Goal: Transaction & Acquisition: Purchase product/service

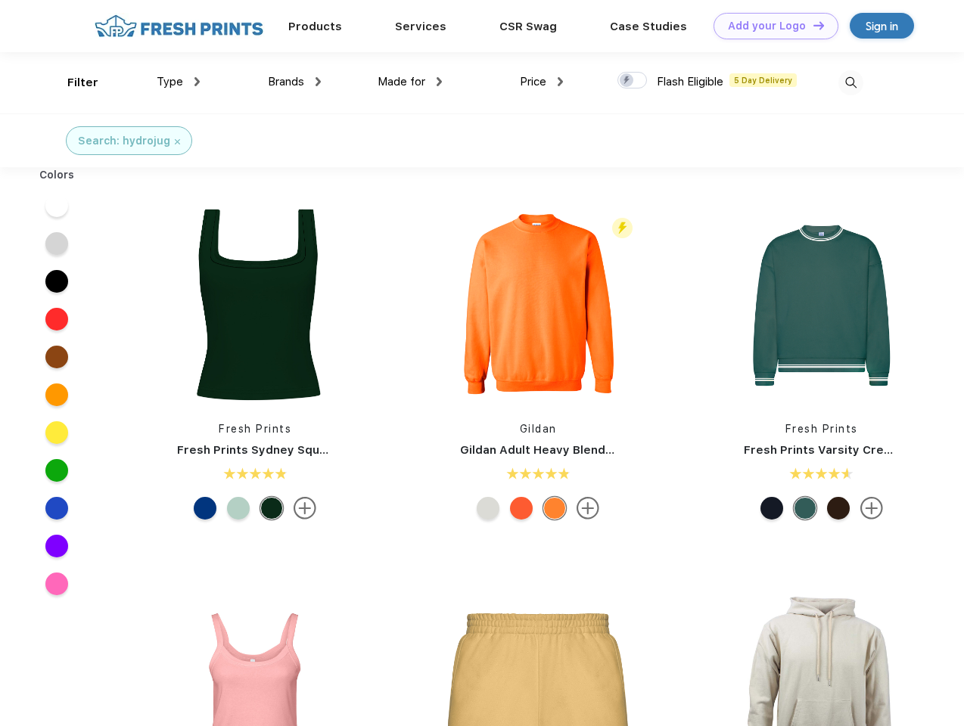
scroll to position [1, 0]
click at [770, 26] on link "Add your Logo Design Tool" at bounding box center [775, 26] width 125 height 26
click at [0, 0] on div "Design Tool" at bounding box center [0, 0] width 0 height 0
click at [812, 25] on link "Add your Logo Design Tool" at bounding box center [775, 26] width 125 height 26
click at [73, 82] on div "Filter" at bounding box center [82, 82] width 31 height 17
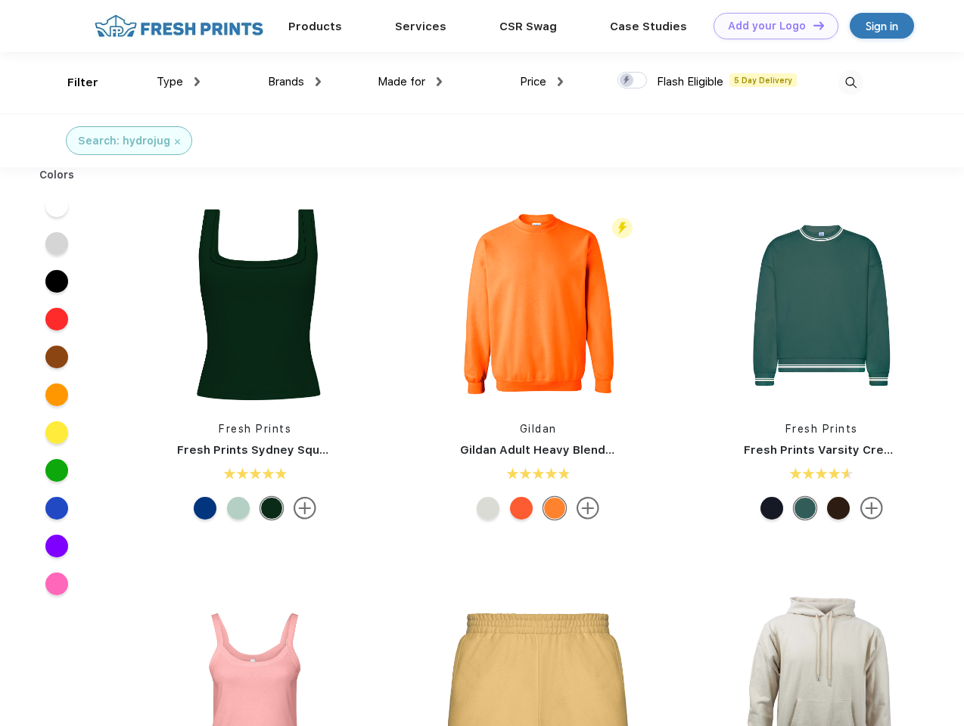
click at [179, 82] on span "Type" at bounding box center [170, 82] width 26 height 14
click at [294, 82] on span "Brands" at bounding box center [286, 82] width 36 height 14
click at [410, 82] on span "Made for" at bounding box center [402, 82] width 48 height 14
click at [542, 82] on span "Price" at bounding box center [533, 82] width 26 height 14
click at [632, 81] on div at bounding box center [632, 80] width 30 height 17
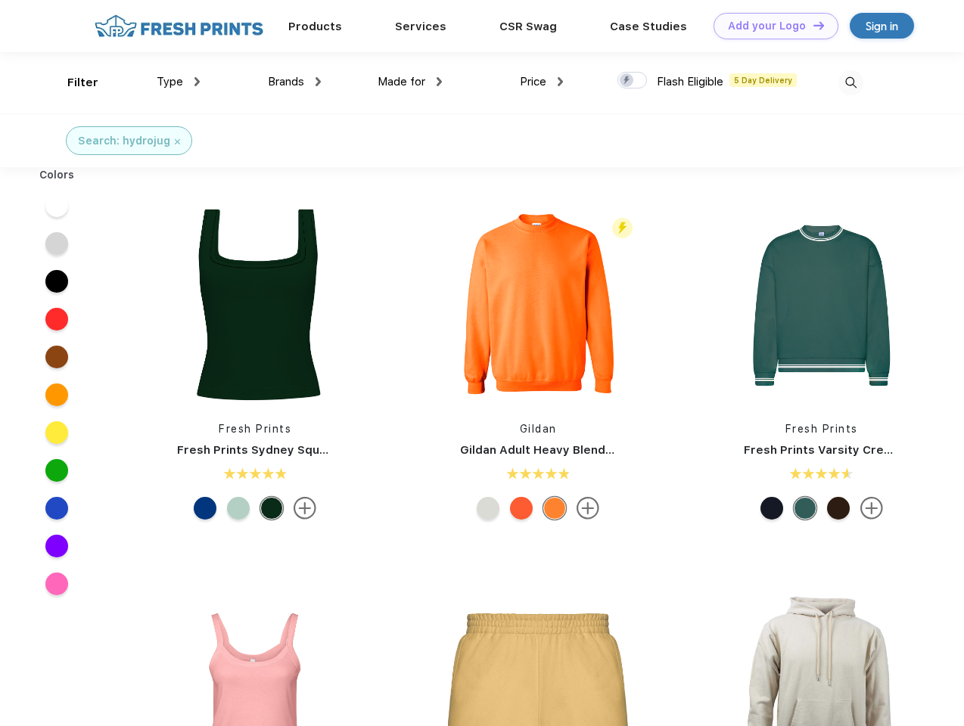
click at [627, 81] on input "checkbox" at bounding box center [622, 76] width 10 height 10
click at [850, 82] on img at bounding box center [850, 82] width 25 height 25
